Goal: Find specific page/section: Find specific page/section

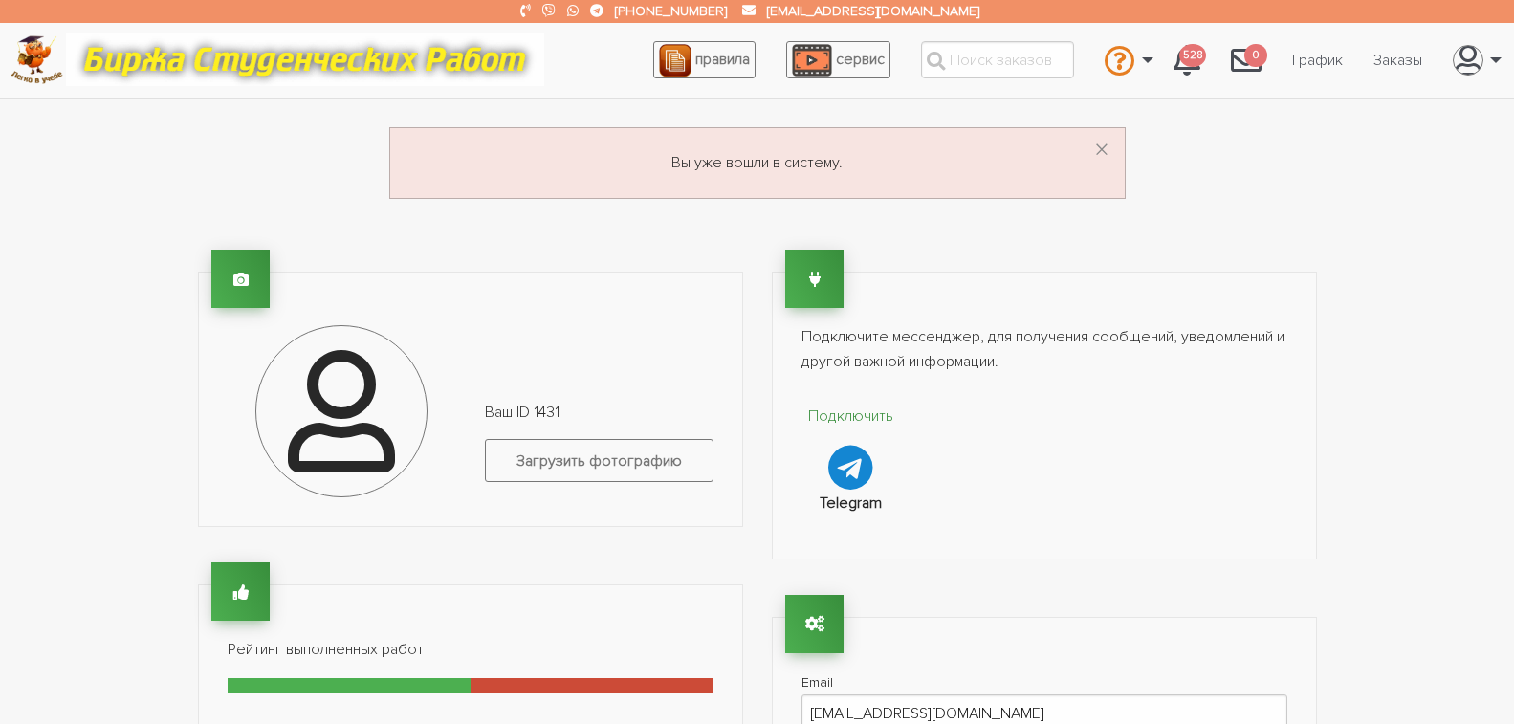
click at [1400, 62] on link "Заказы" at bounding box center [1397, 60] width 79 height 36
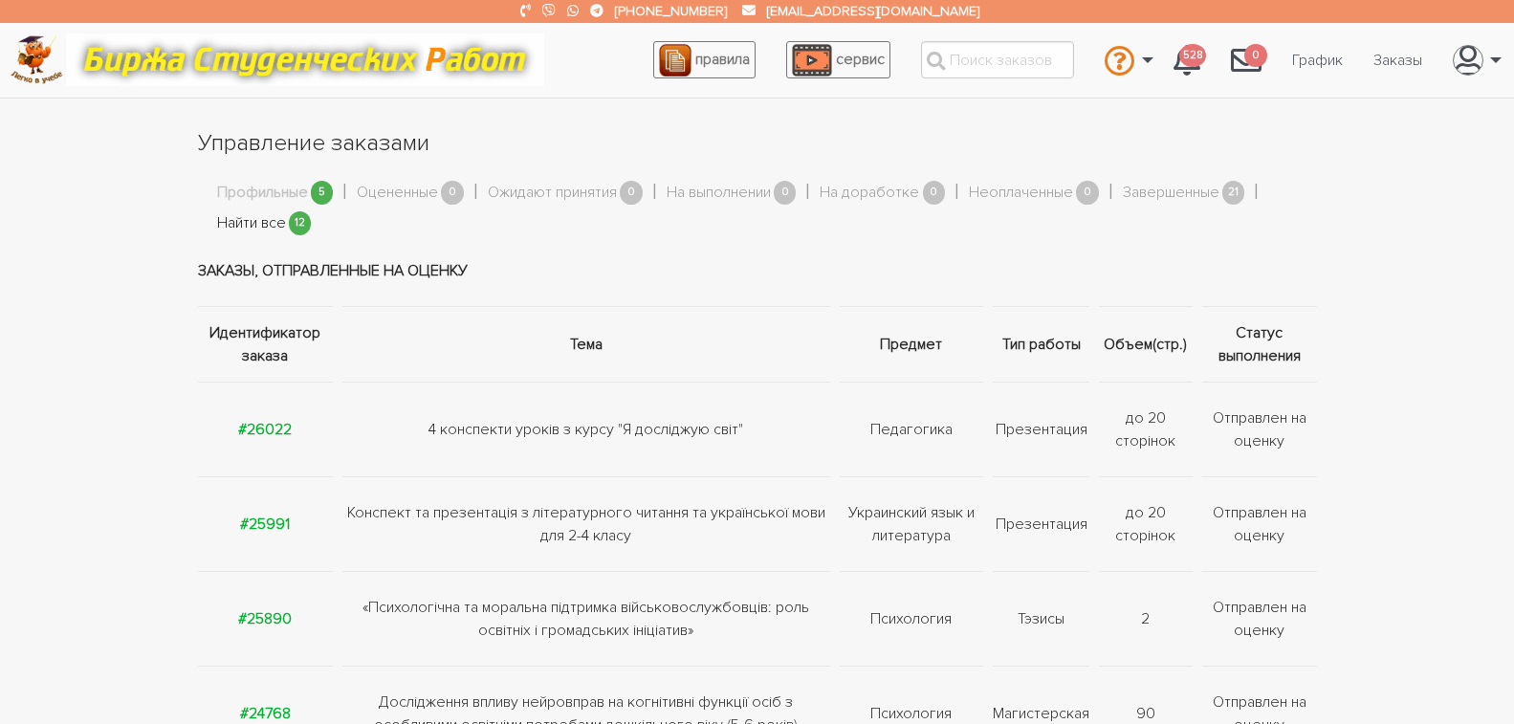
click at [251, 218] on link "Найти все" at bounding box center [251, 223] width 69 height 25
